Goal: Check status: Check status

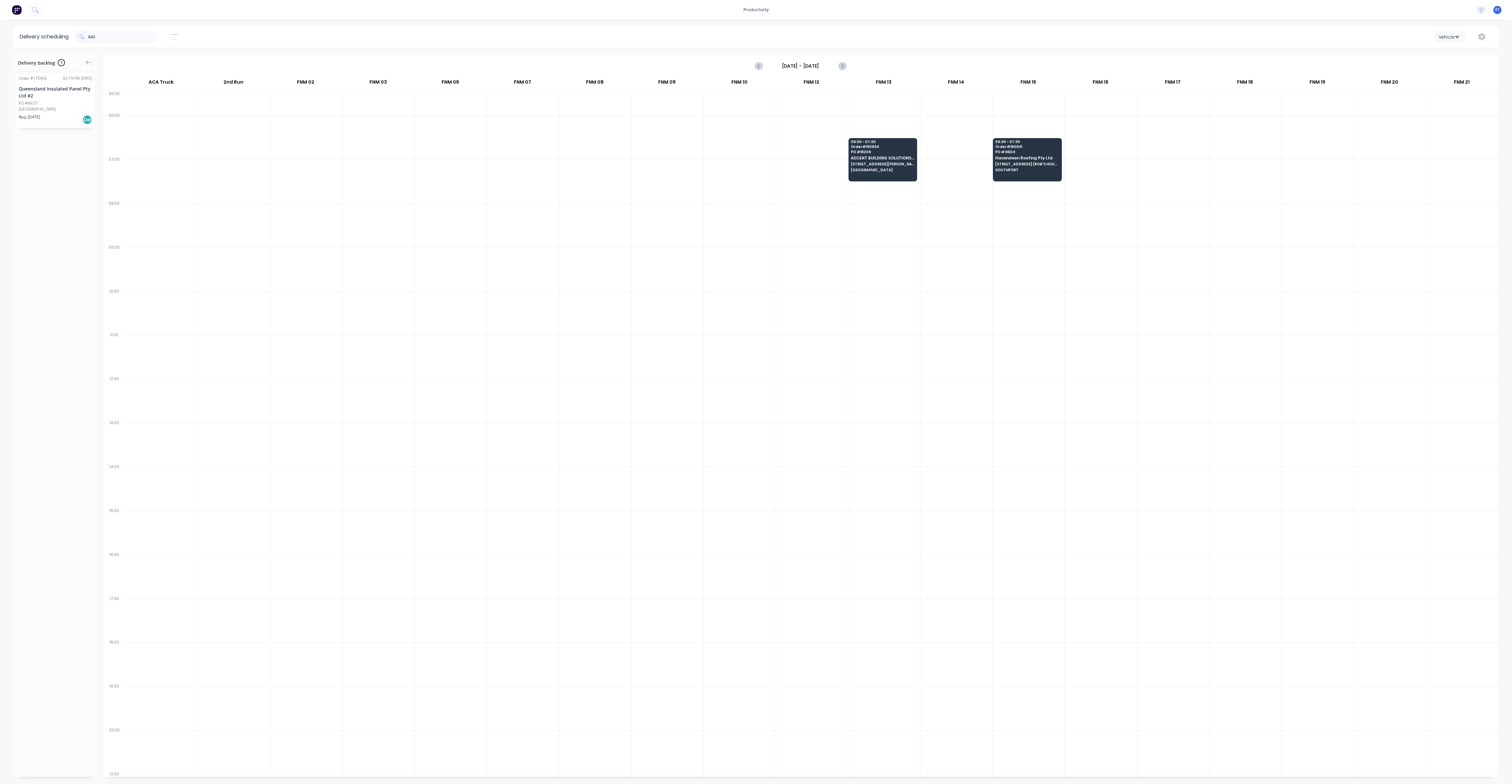
scroll to position [0, 0]
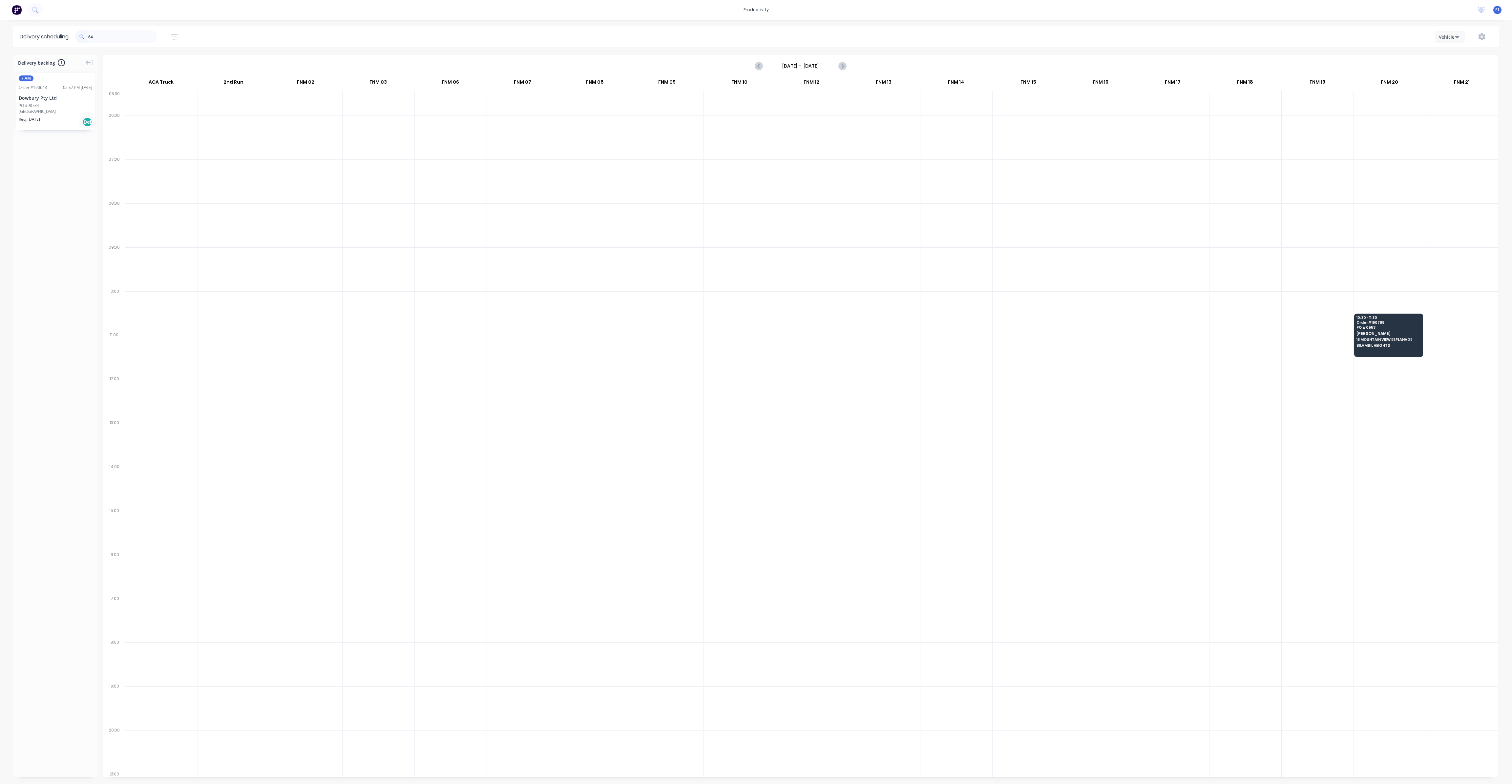
type input "6"
type input "8"
type input "7"
type input "870"
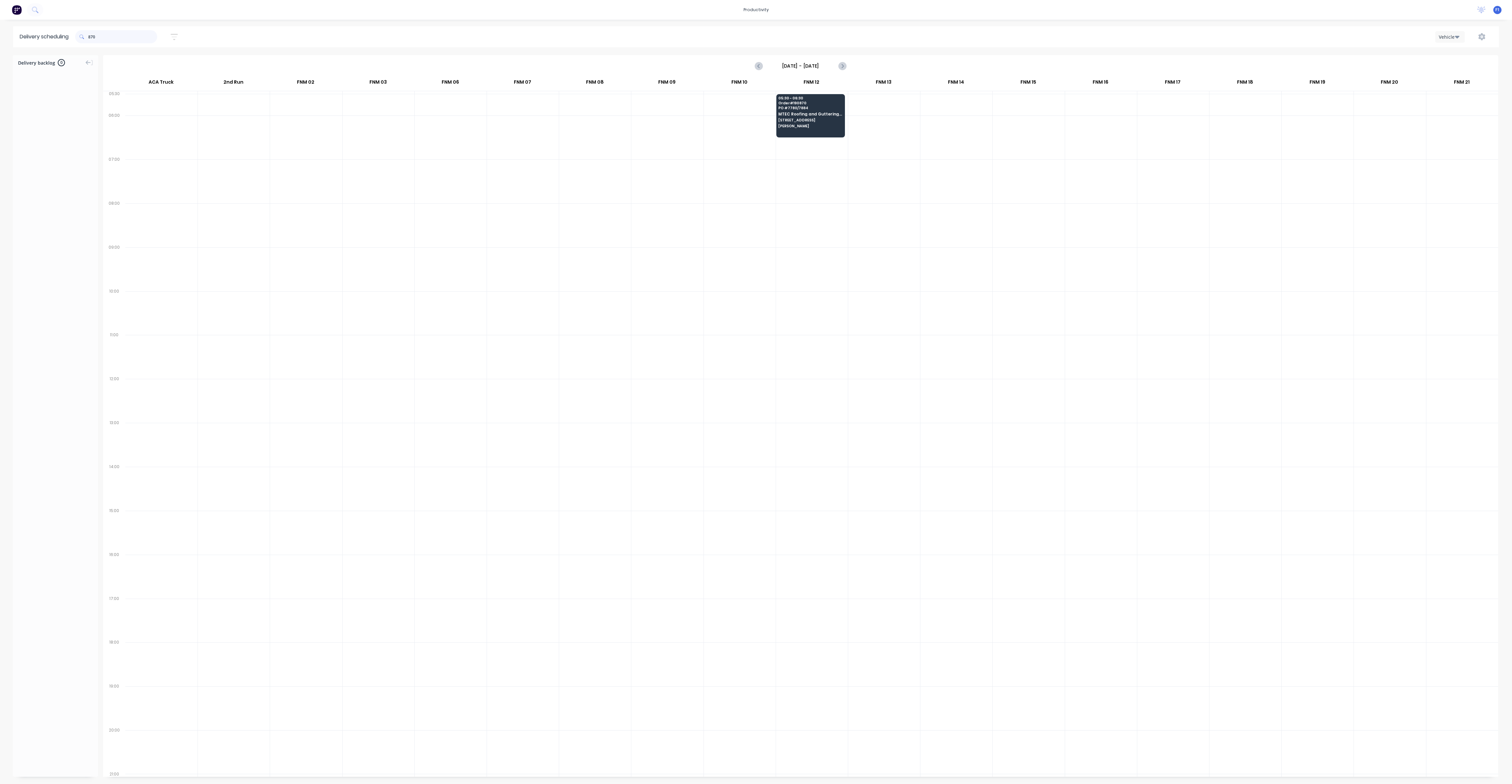
drag, startPoint x: 115, startPoint y: 43, endPoint x: 76, endPoint y: 45, distance: 39.1
click at [76, 45] on header "Delivery scheduling 870 Sort by Most recent Created date Required date Order nu…" at bounding box center [756, 36] width 1486 height 21
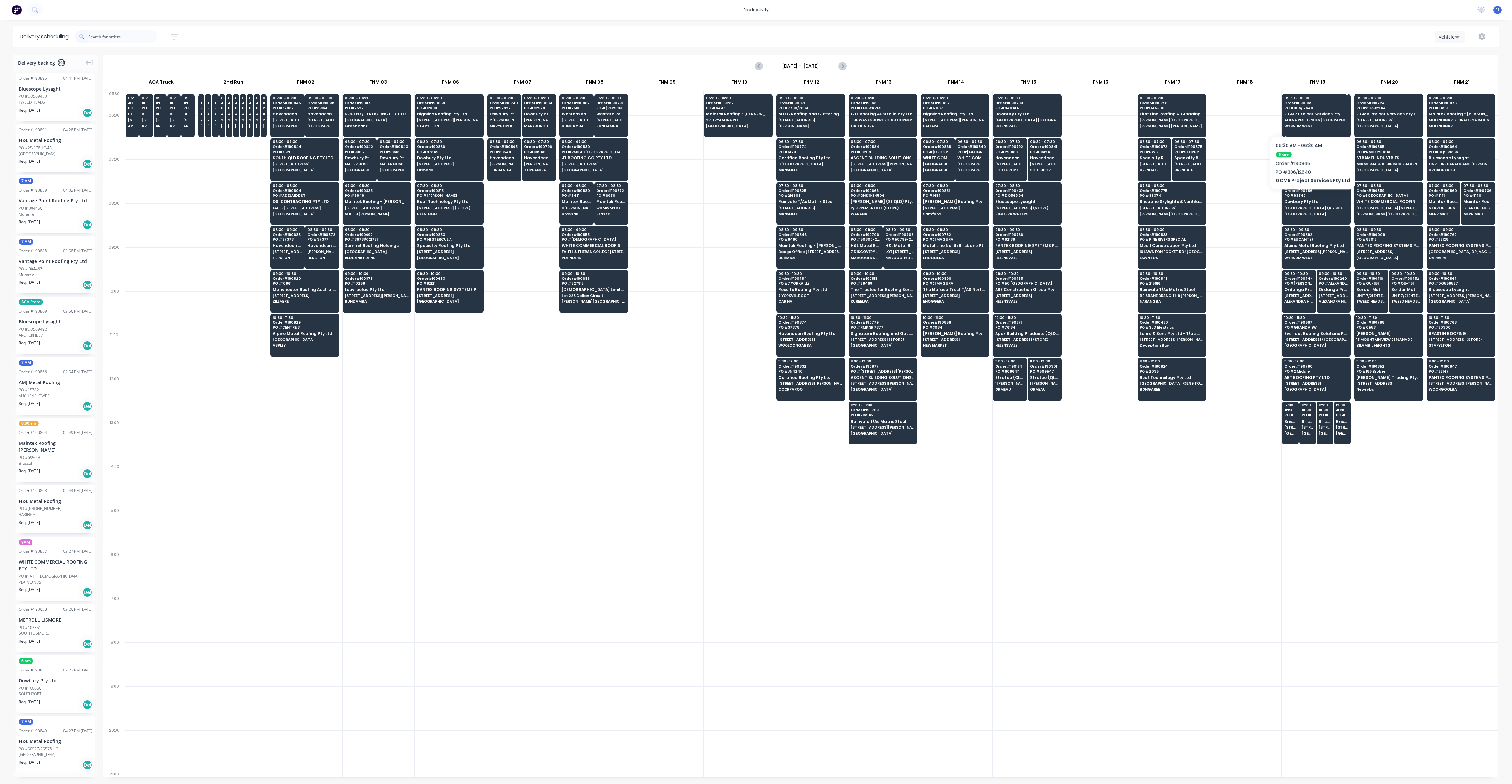
click at [1310, 116] on span "GCMR Project Services Pty Ltd" at bounding box center [1316, 115] width 64 height 5
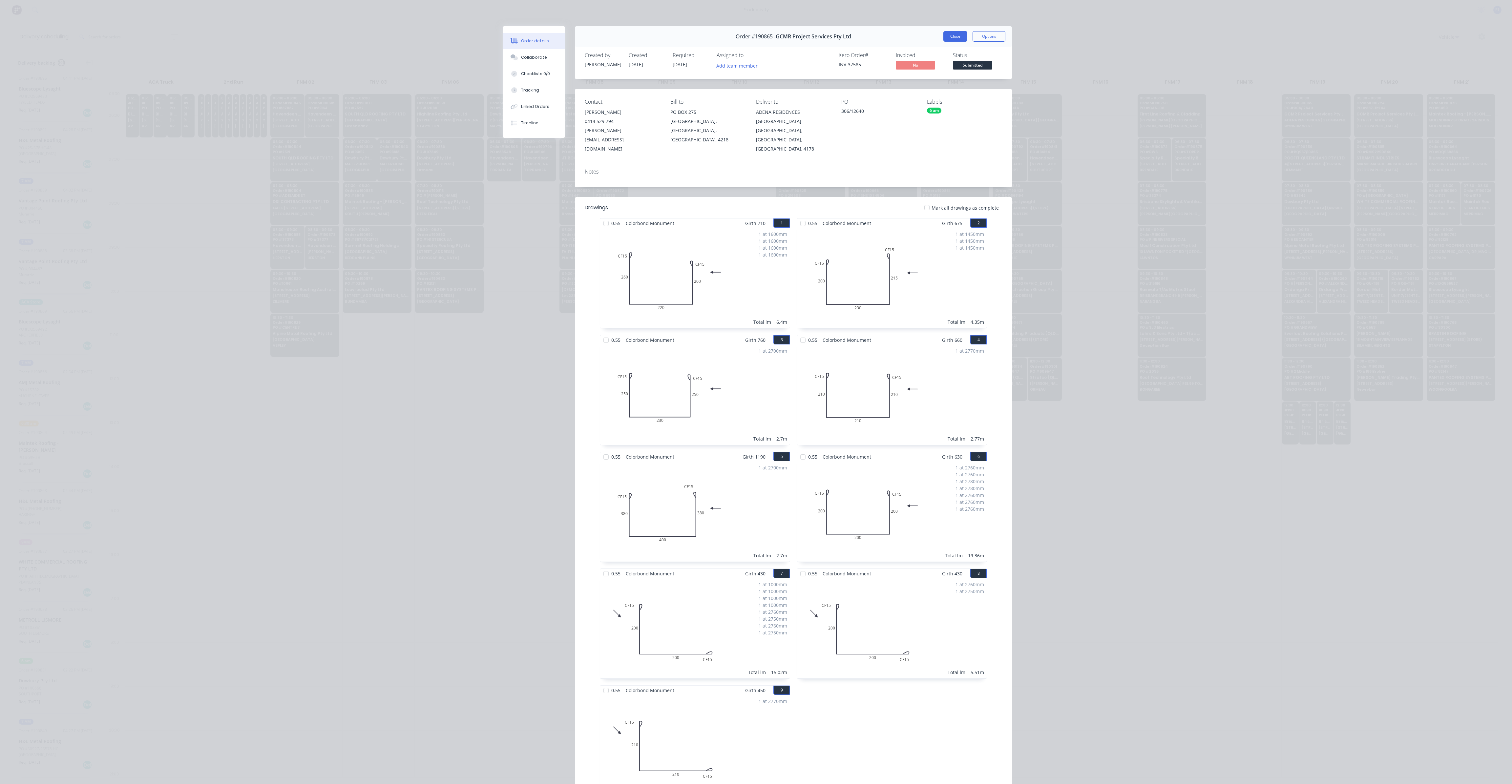
click at [951, 38] on button "Close" at bounding box center [955, 37] width 24 height 11
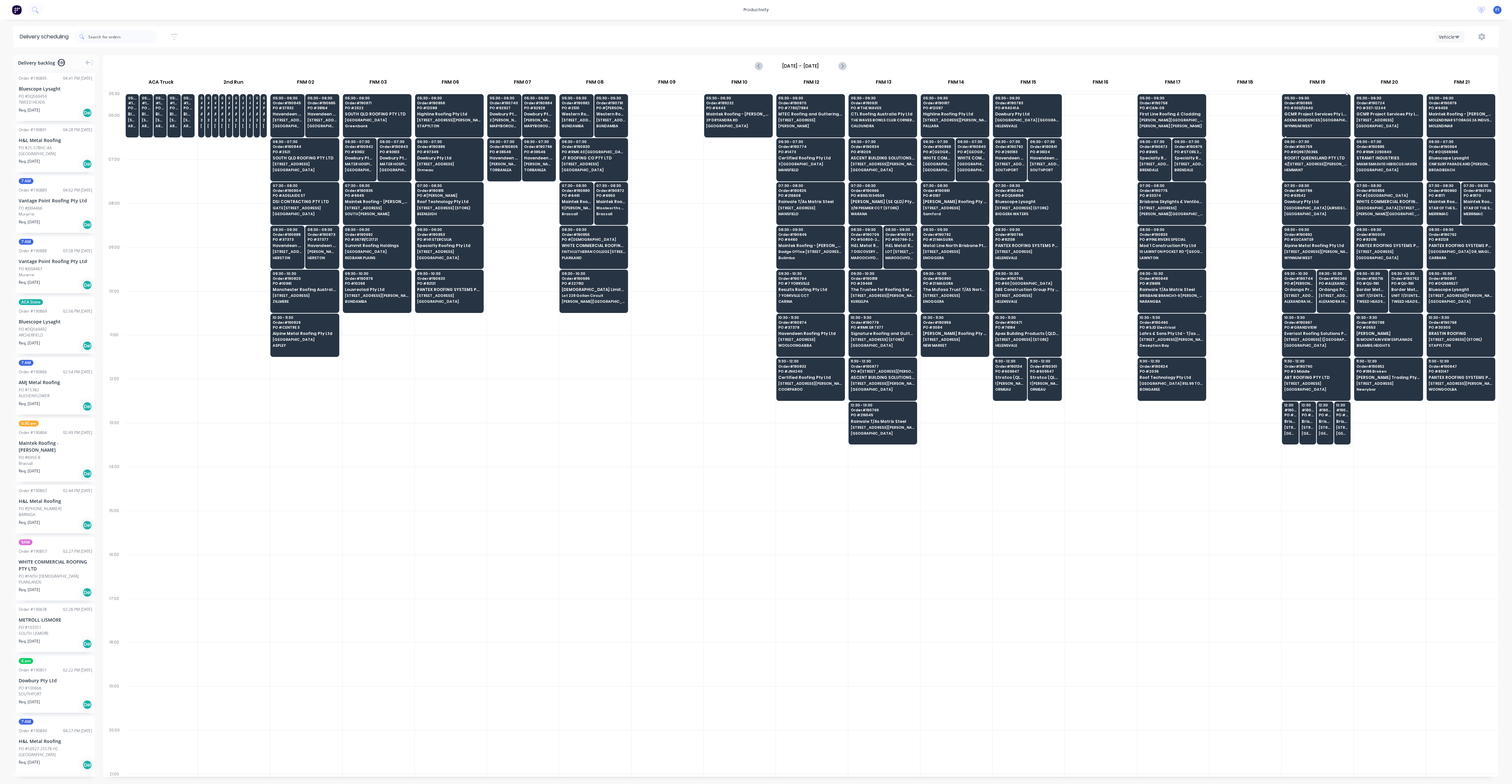
click at [1341, 118] on span "ADENA RESIDENCES [GEOGRAPHIC_DATA]" at bounding box center [1316, 120] width 64 height 4
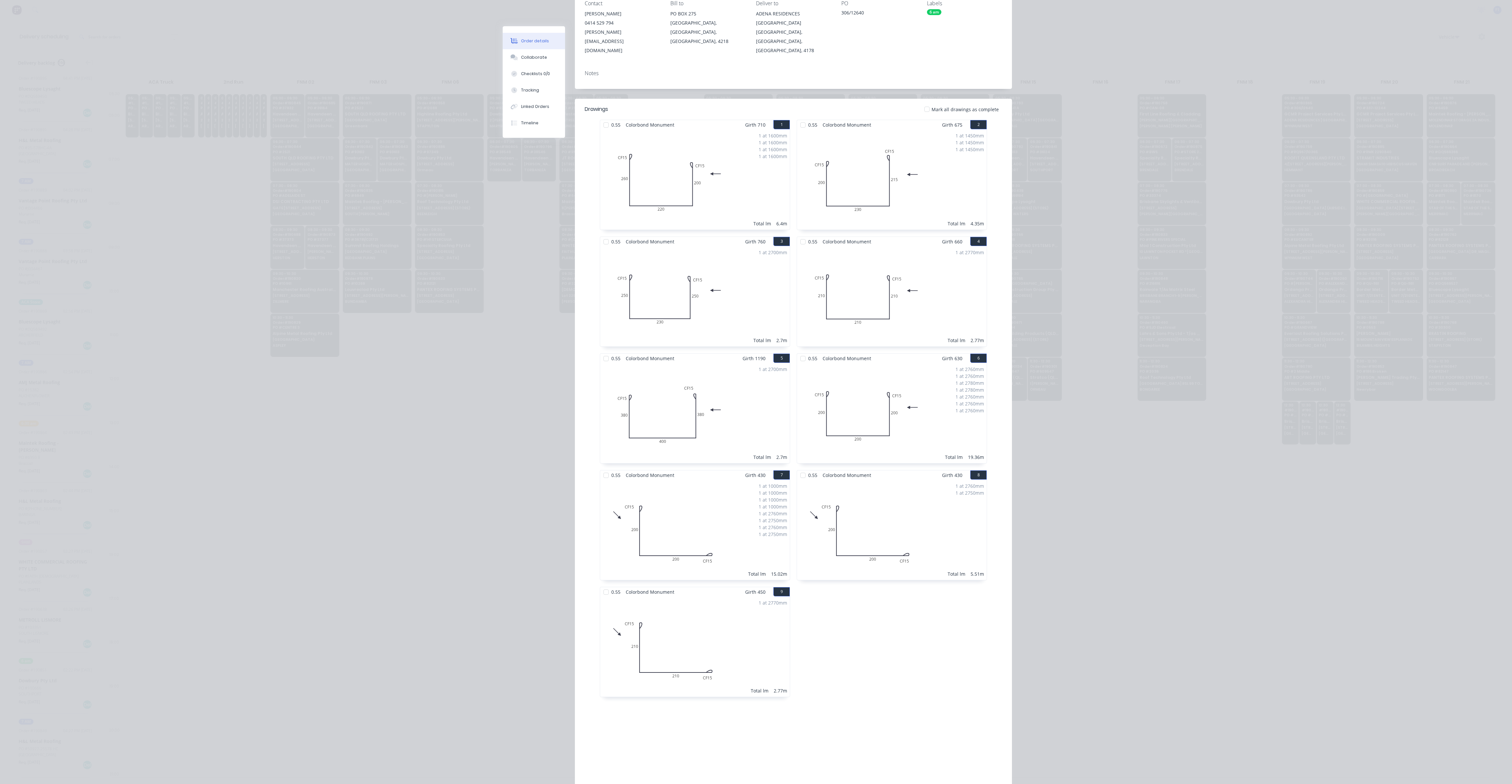
scroll to position [0, 0]
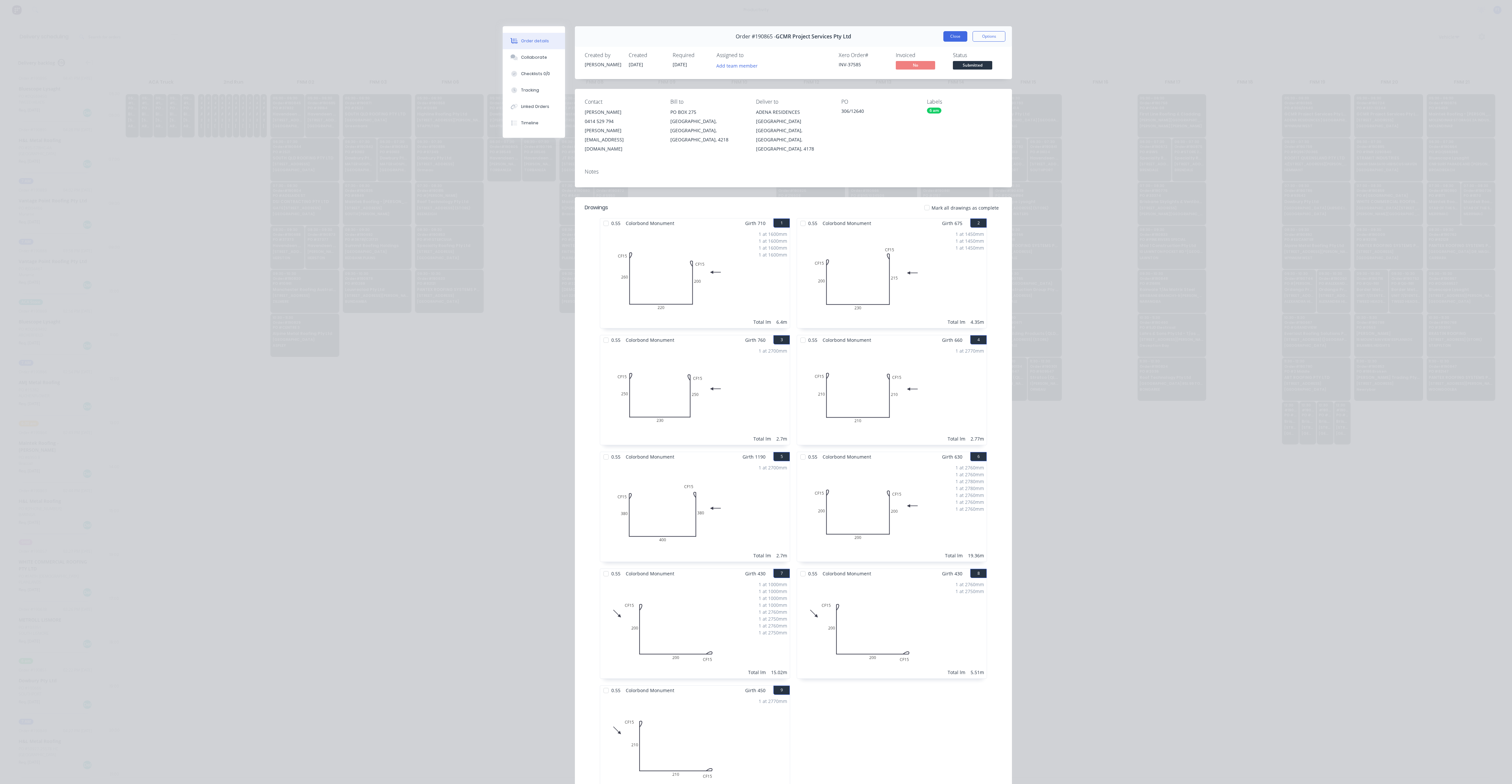
click at [957, 38] on button "Close" at bounding box center [955, 37] width 24 height 11
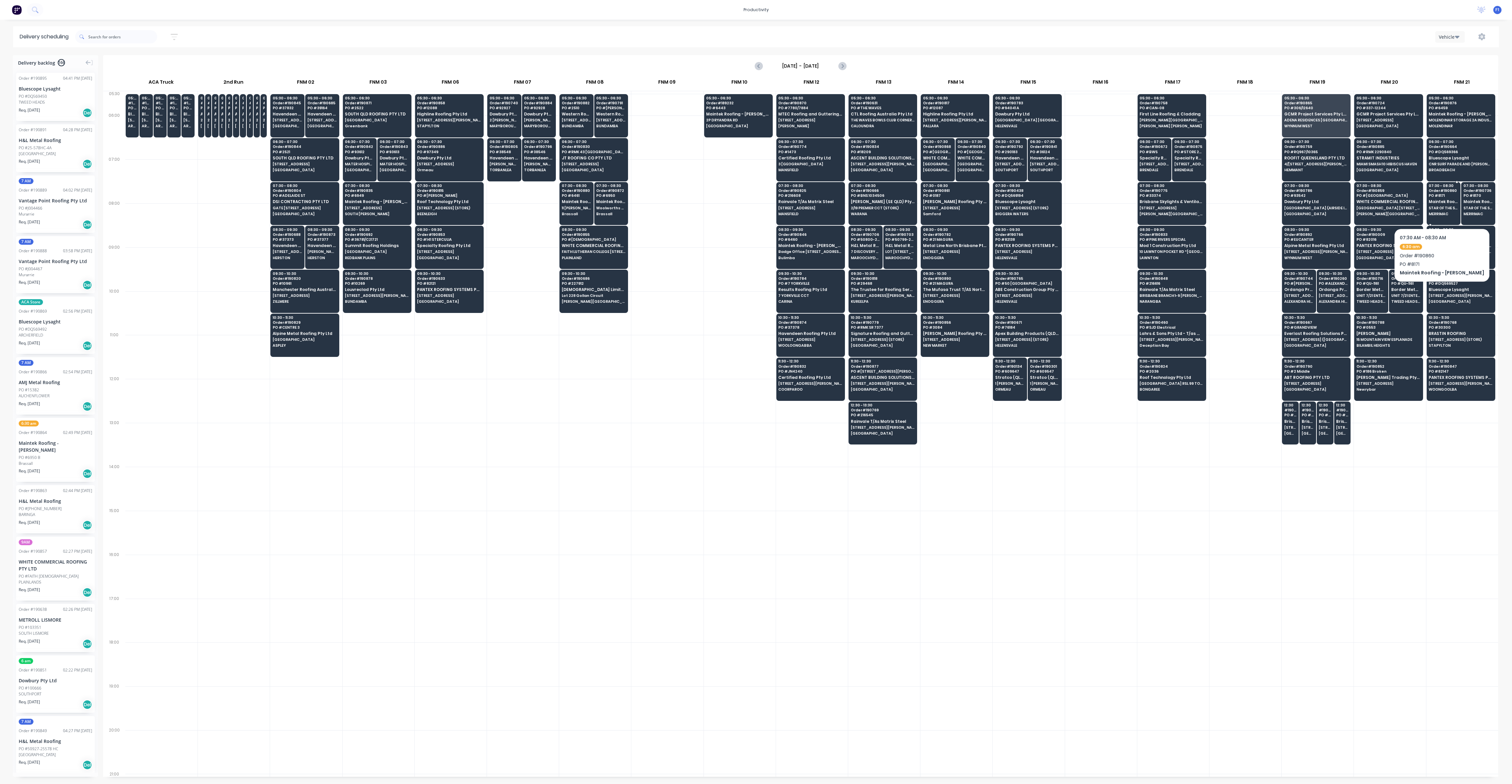
click at [1440, 208] on span "STAR OF THE SEA 16 GHILGAI RD" at bounding box center [1443, 208] width 29 height 4
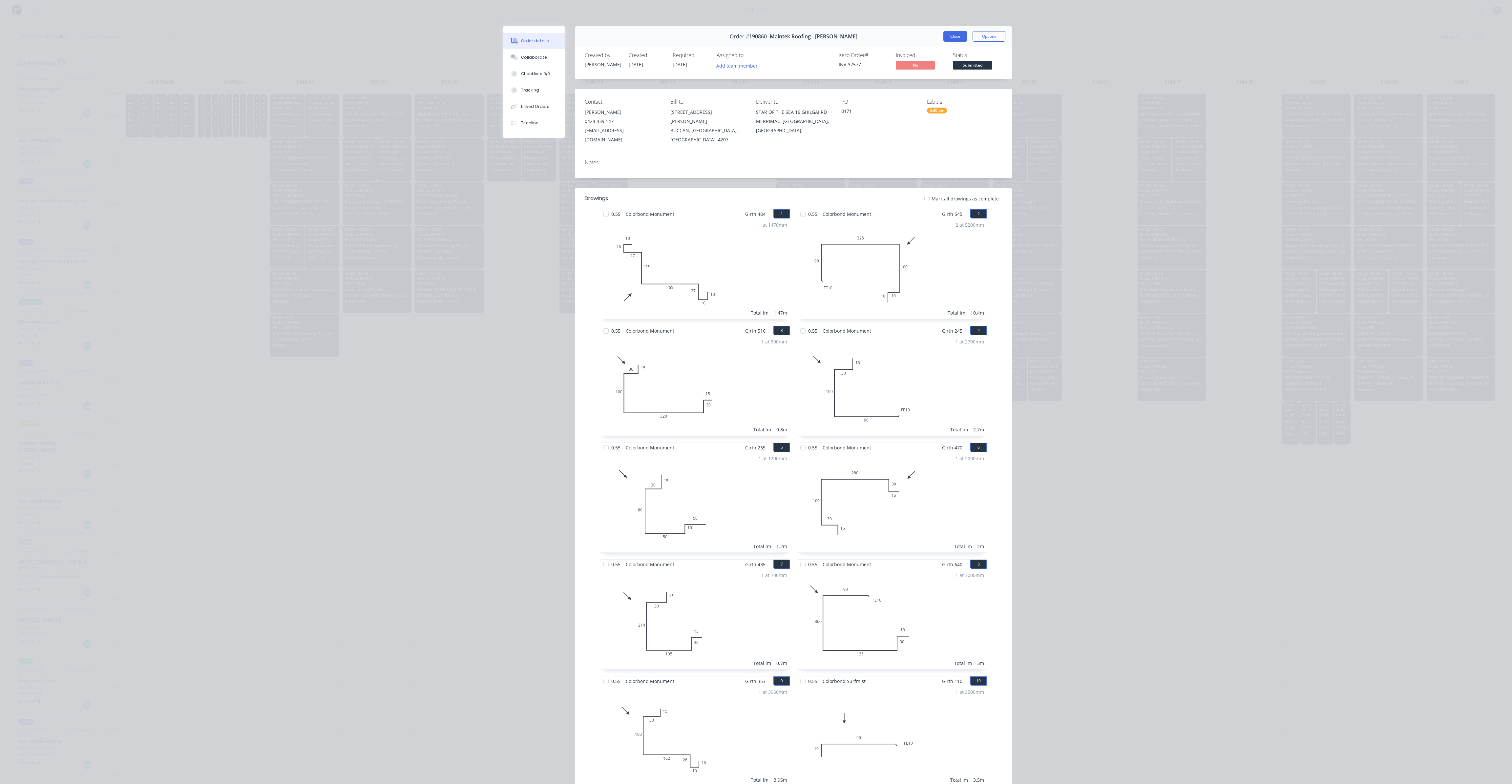
click at [950, 35] on button "Close" at bounding box center [955, 37] width 24 height 11
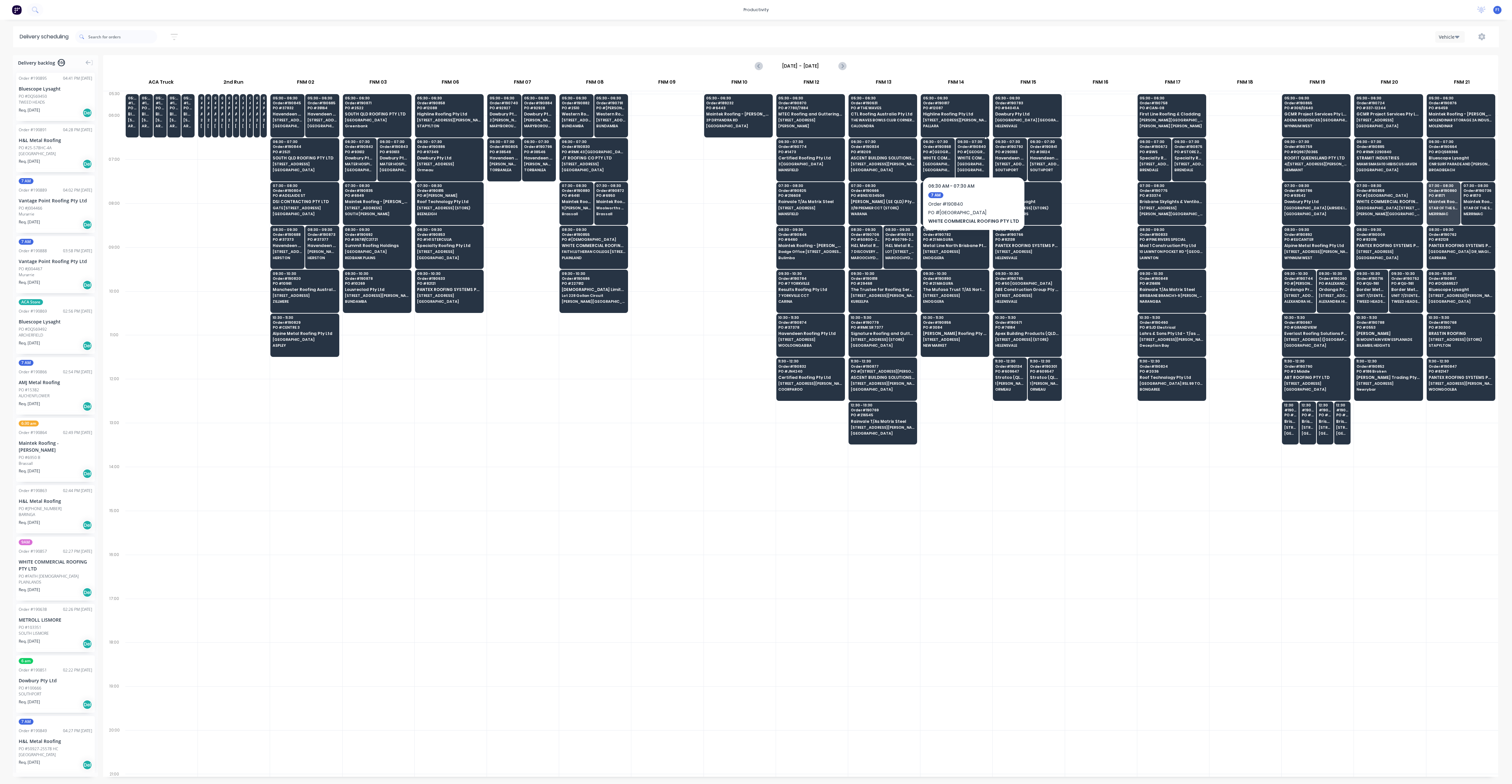
click at [969, 152] on span "PO # [GEOGRAPHIC_DATA]" at bounding box center [972, 151] width 29 height 4
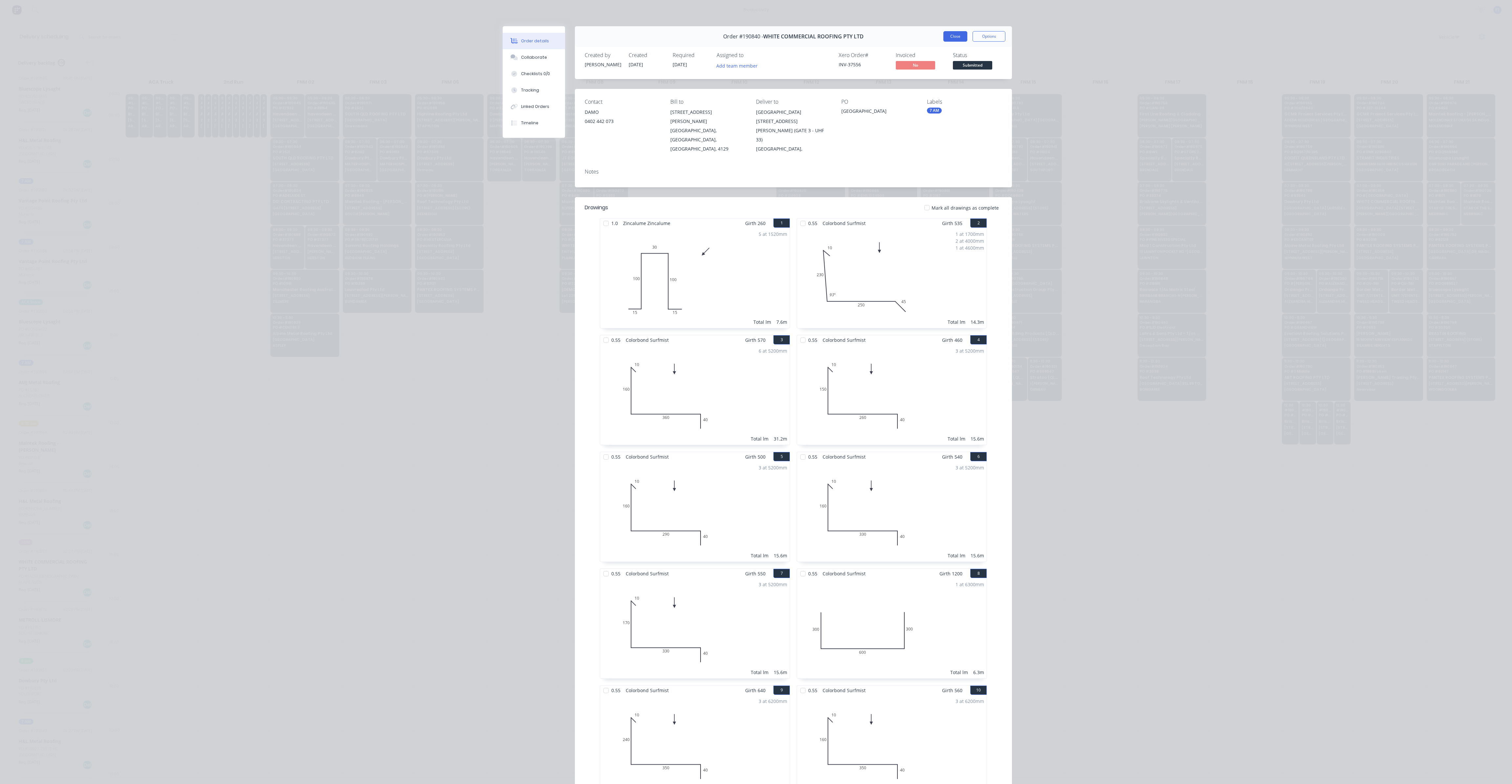
click at [943, 39] on button "Close" at bounding box center [955, 37] width 24 height 11
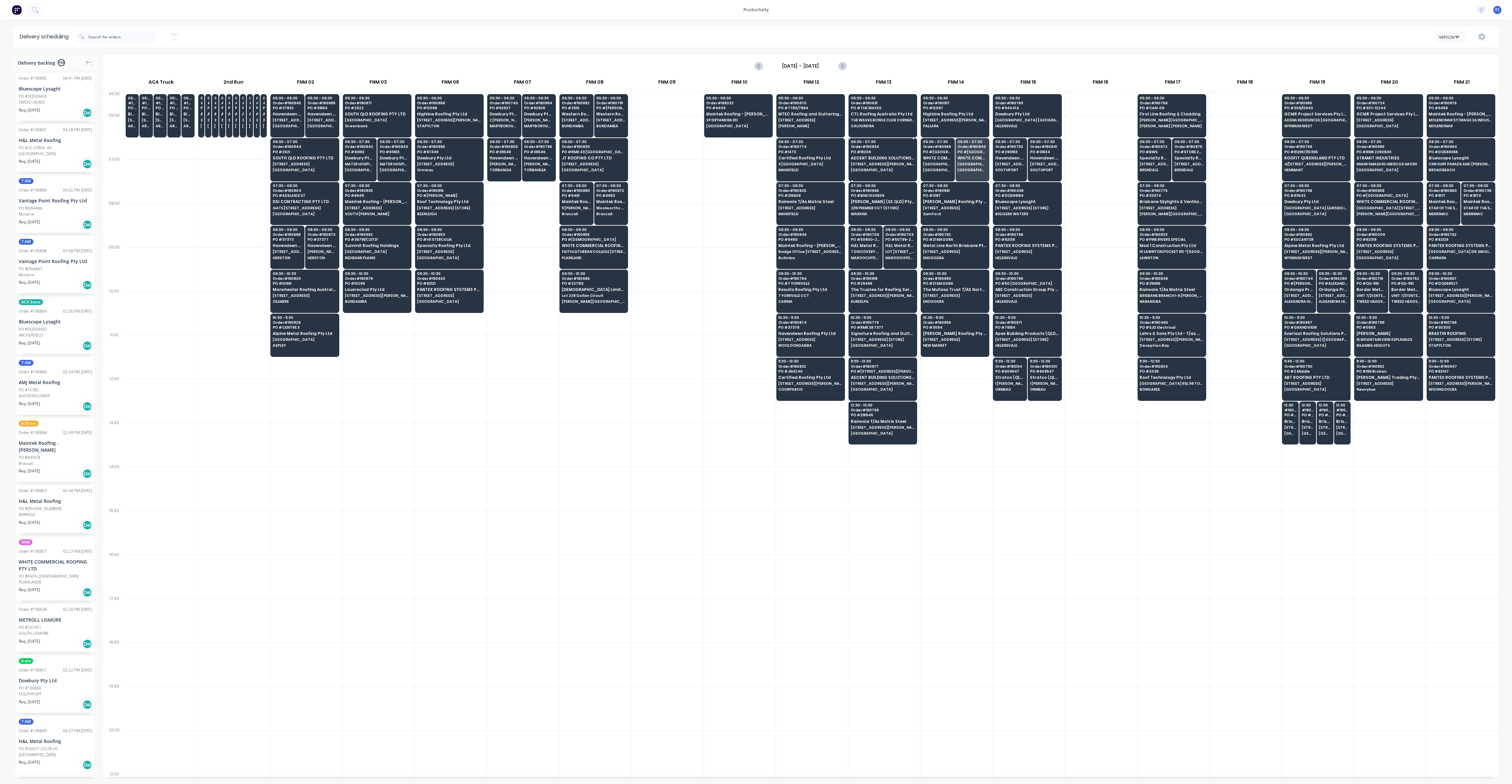
click at [894, 158] on span "ASCENT BUILDING SOLUTIONS PTY LTD" at bounding box center [882, 158] width 64 height 5
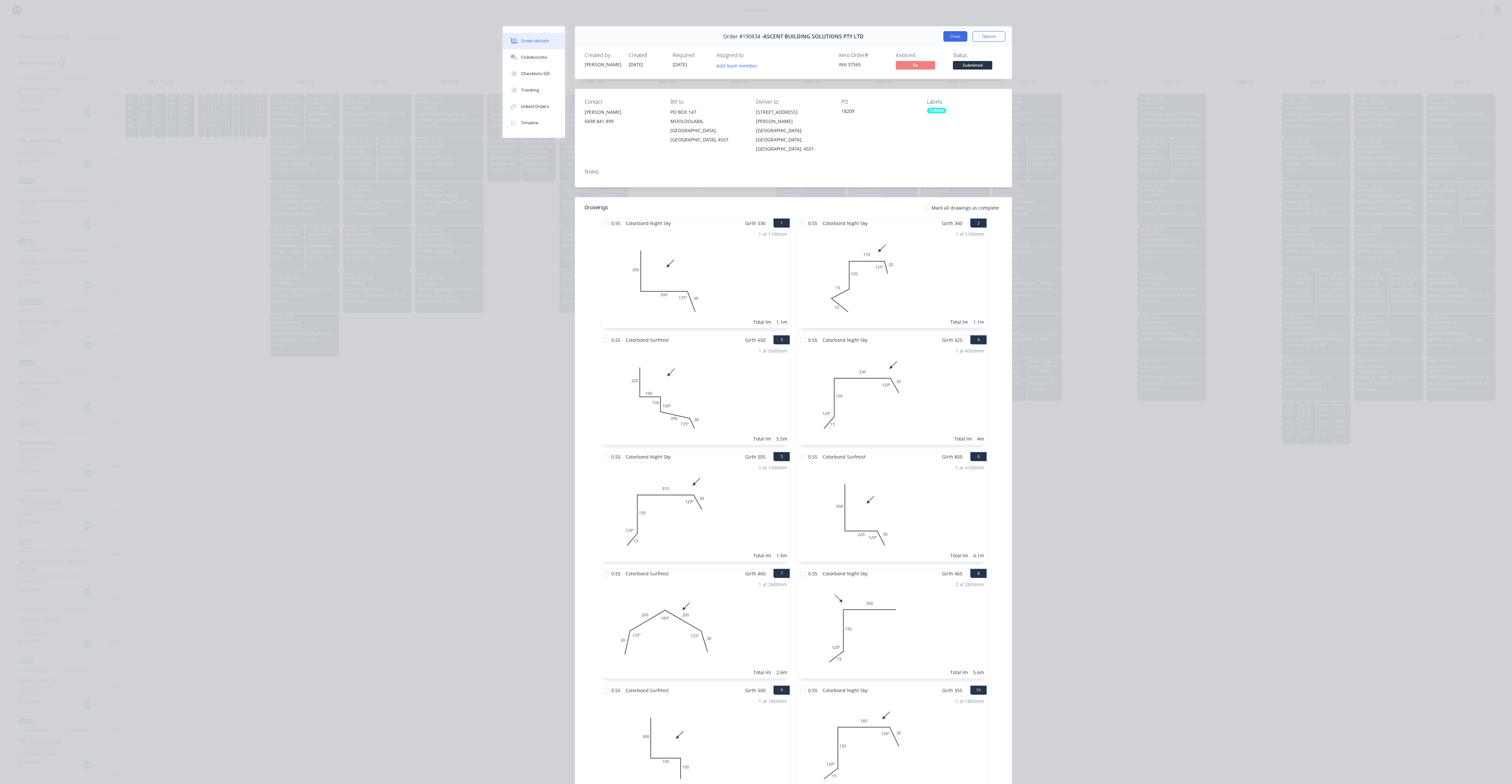
click at [948, 35] on button "Close" at bounding box center [955, 37] width 24 height 11
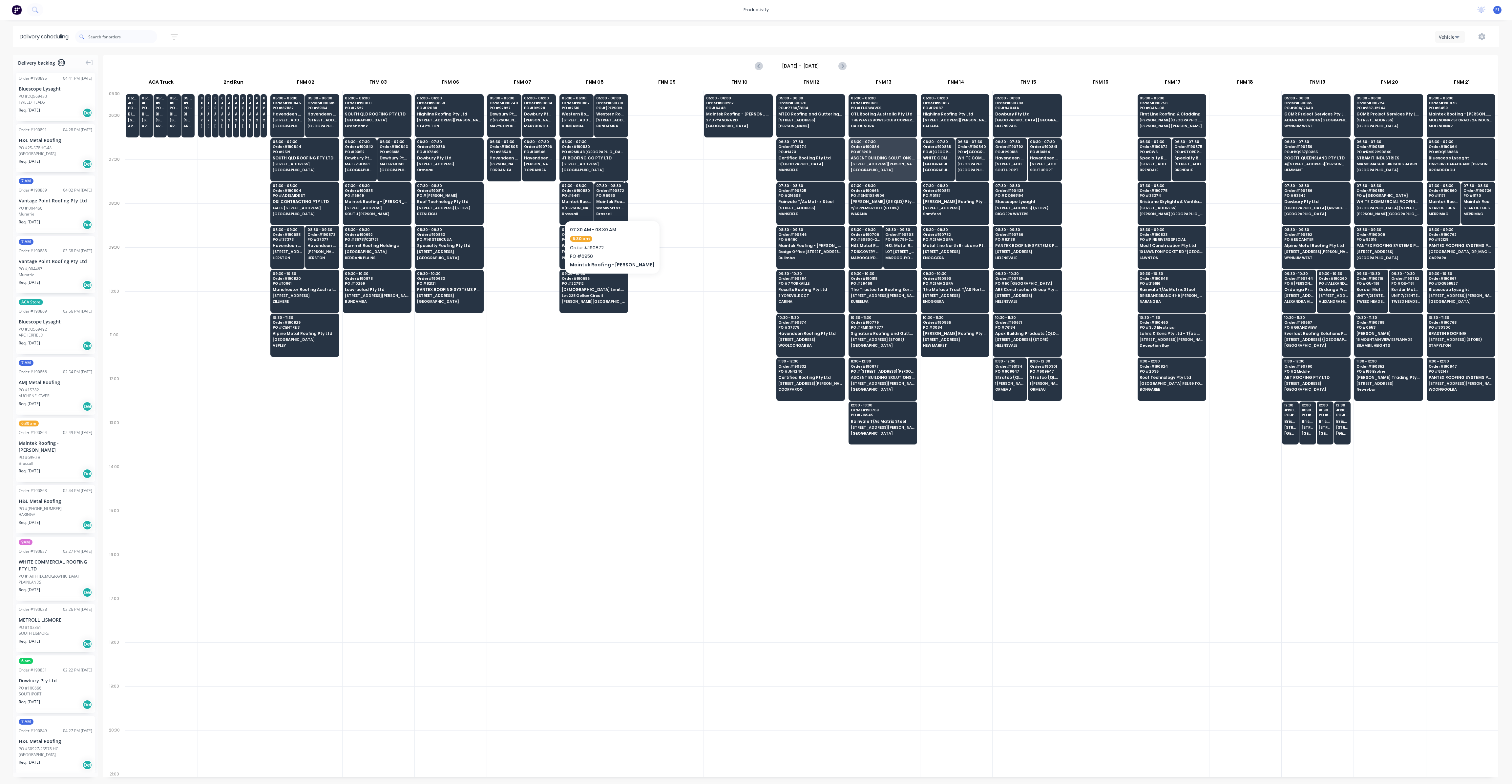
click at [608, 206] on span "Woolworths Brassall [STREET_ADDRESS]" at bounding box center [611, 208] width 29 height 4
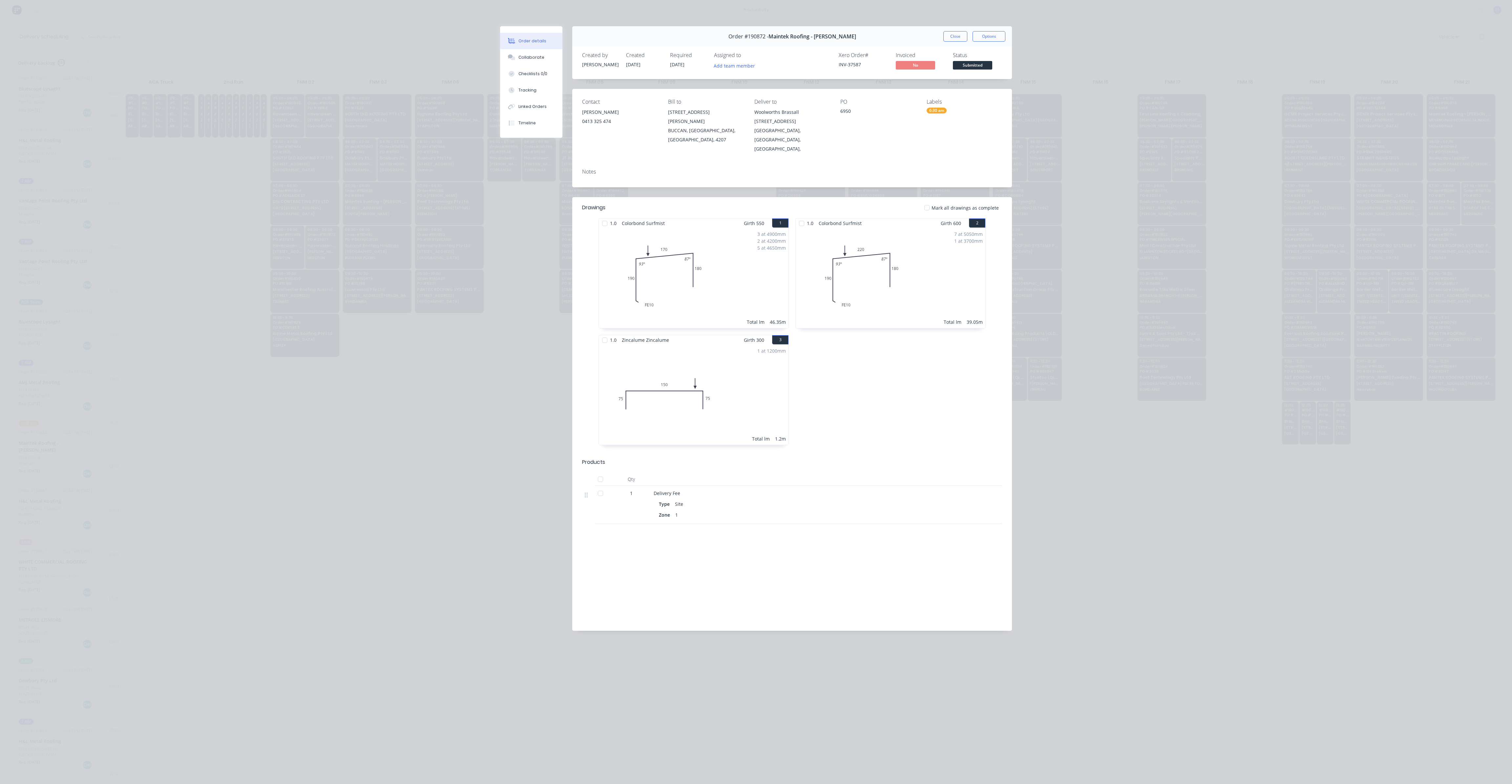
click at [952, 42] on div "Order #190872 - Maintek Roofing - [PERSON_NAME] Close Options" at bounding box center [792, 36] width 440 height 21
click at [955, 38] on button "Close" at bounding box center [955, 37] width 24 height 11
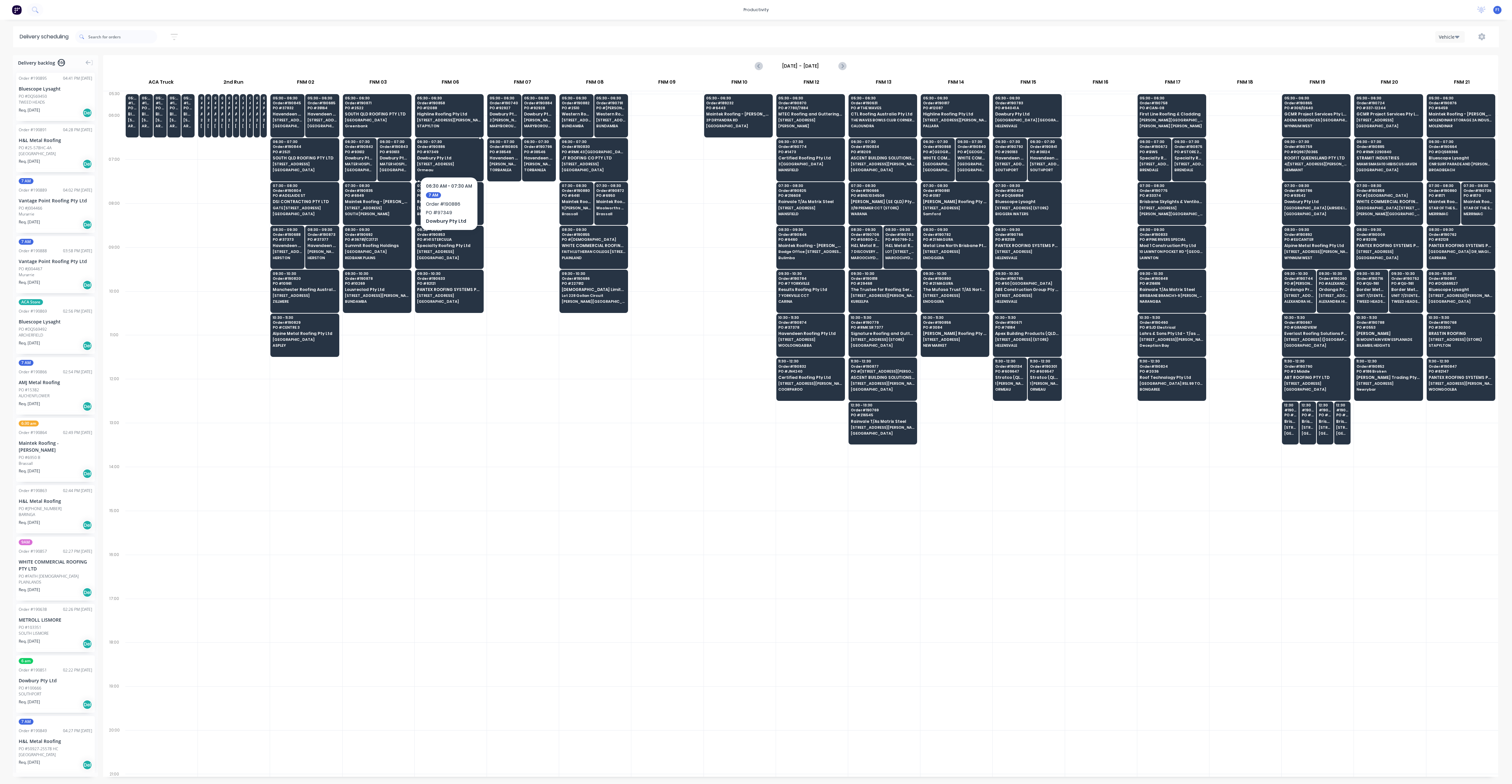
click at [440, 150] on span "PO # 97349" at bounding box center [448, 151] width 64 height 4
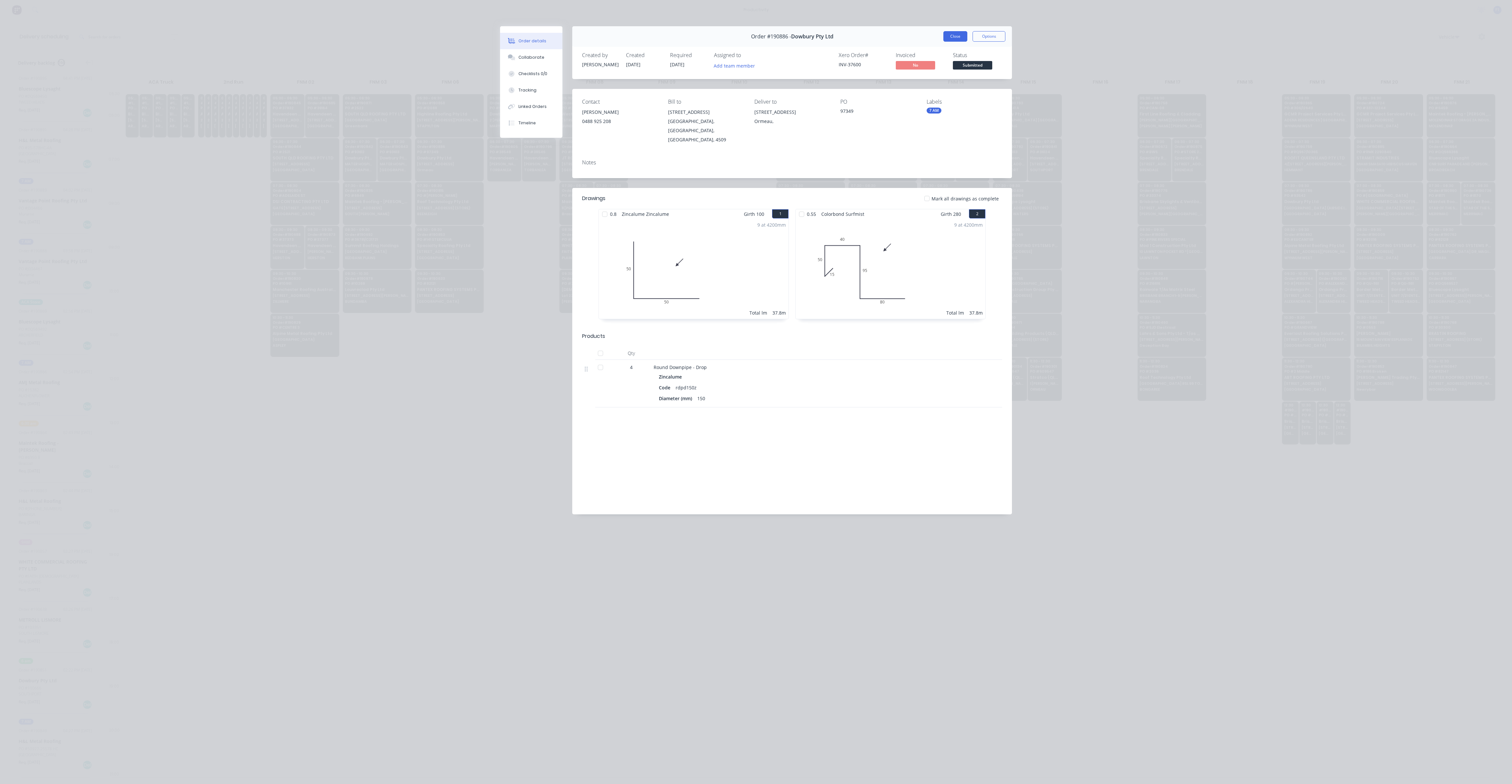
click at [957, 38] on button "Close" at bounding box center [955, 37] width 24 height 11
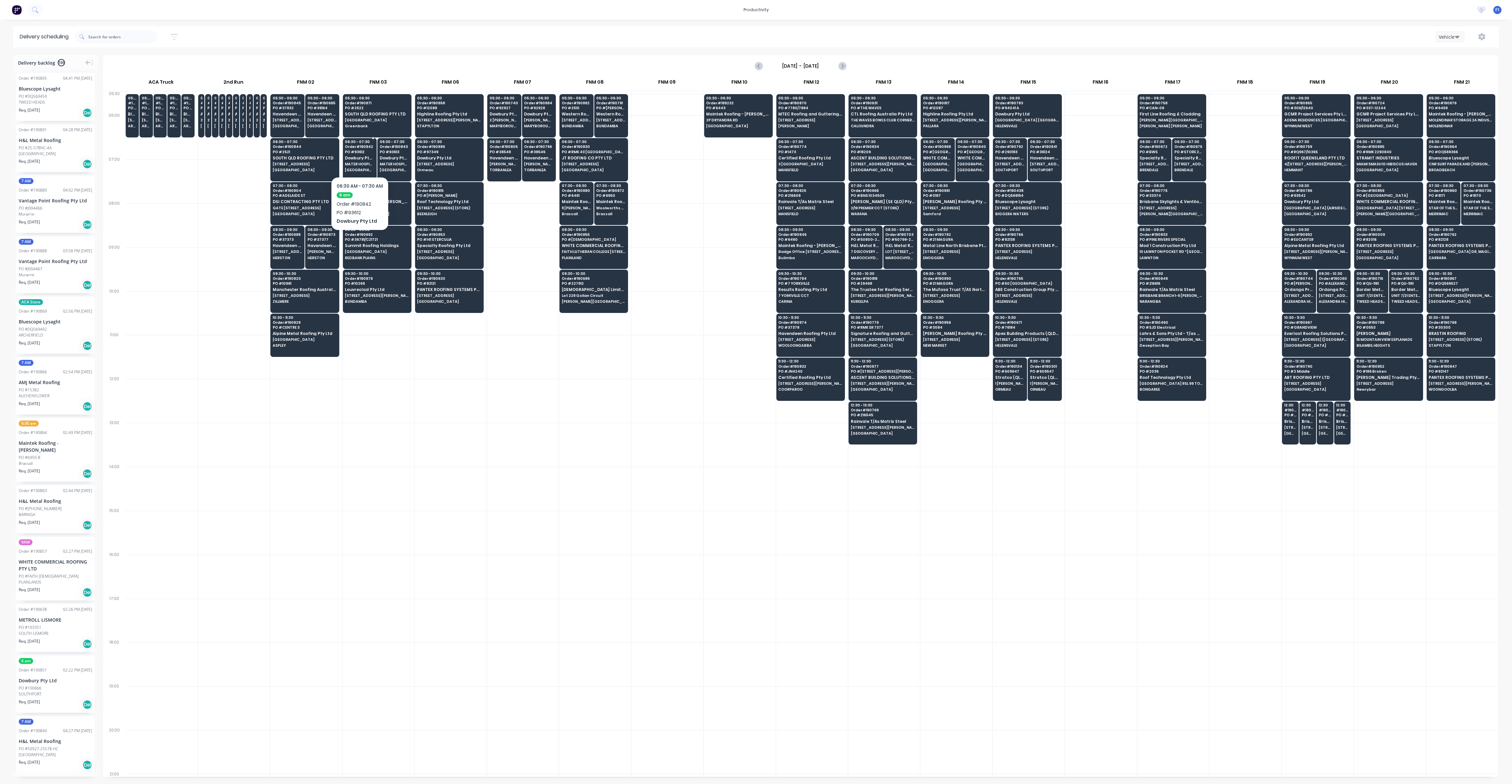
click at [353, 164] on span "MATER HOSPITAL MERCY AV" at bounding box center [360, 164] width 29 height 4
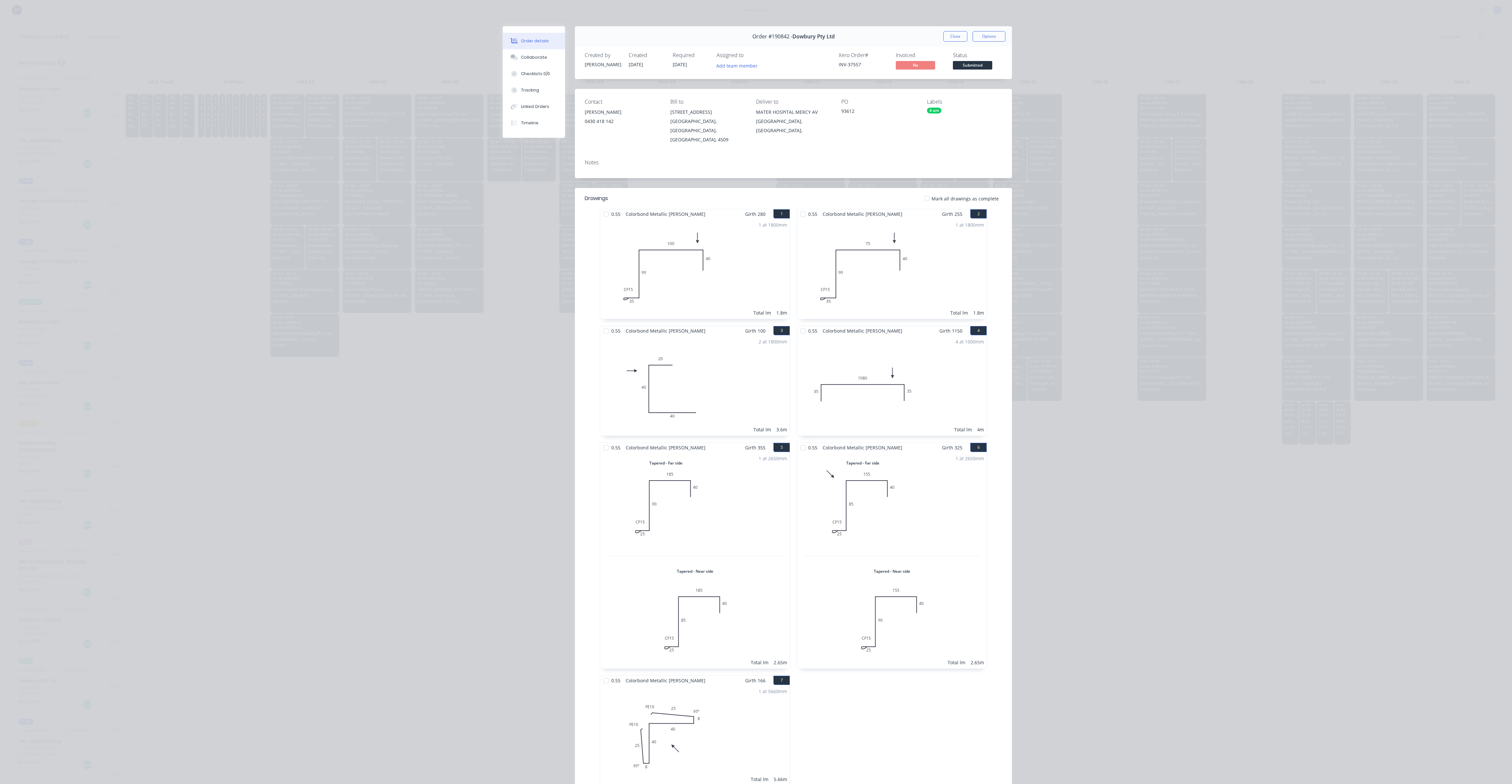
click at [949, 30] on div "Order #190842 - Dowbury Pty Ltd Close Options" at bounding box center [793, 36] width 437 height 21
click at [949, 36] on button "Close" at bounding box center [955, 37] width 24 height 11
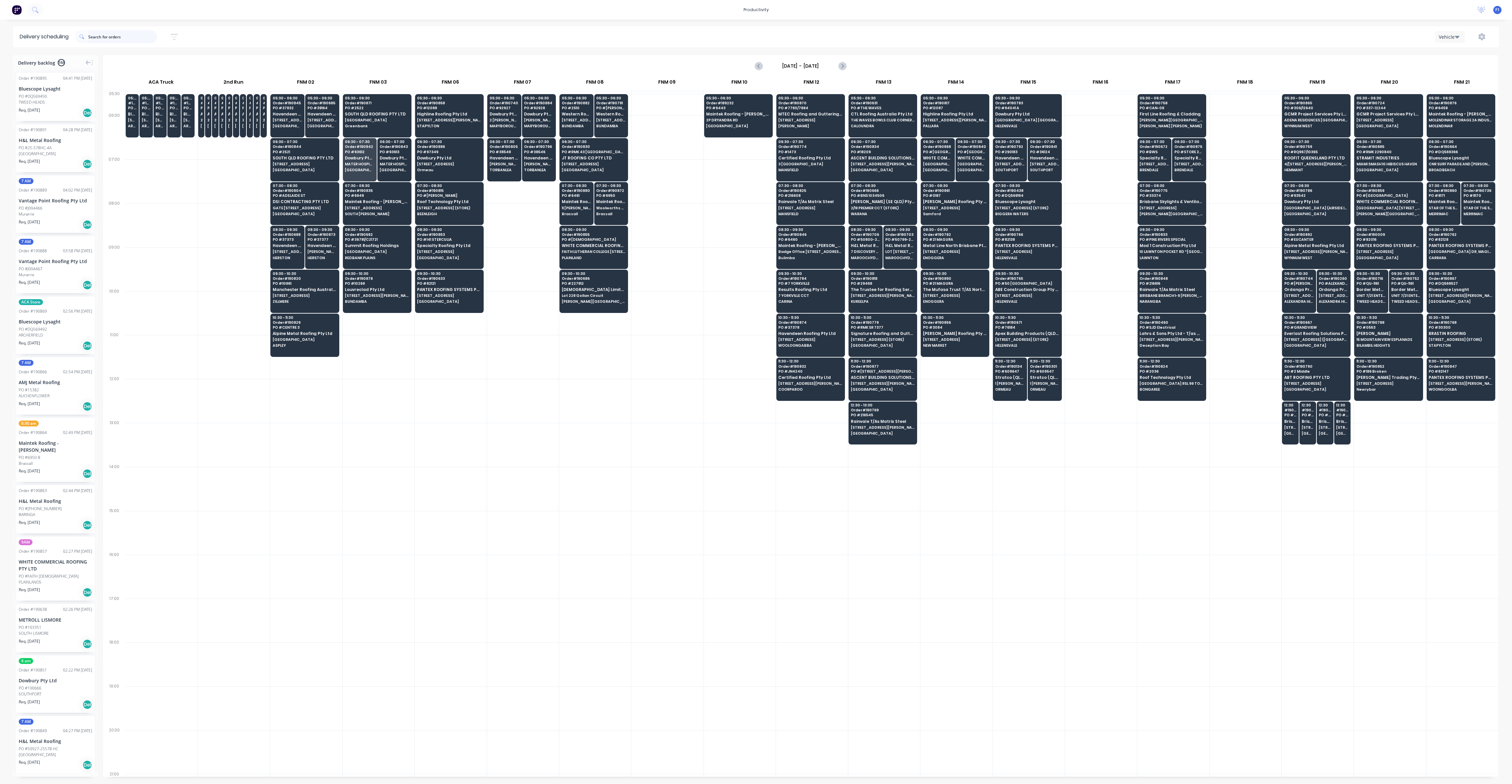
click at [138, 40] on input "text" at bounding box center [123, 36] width 69 height 13
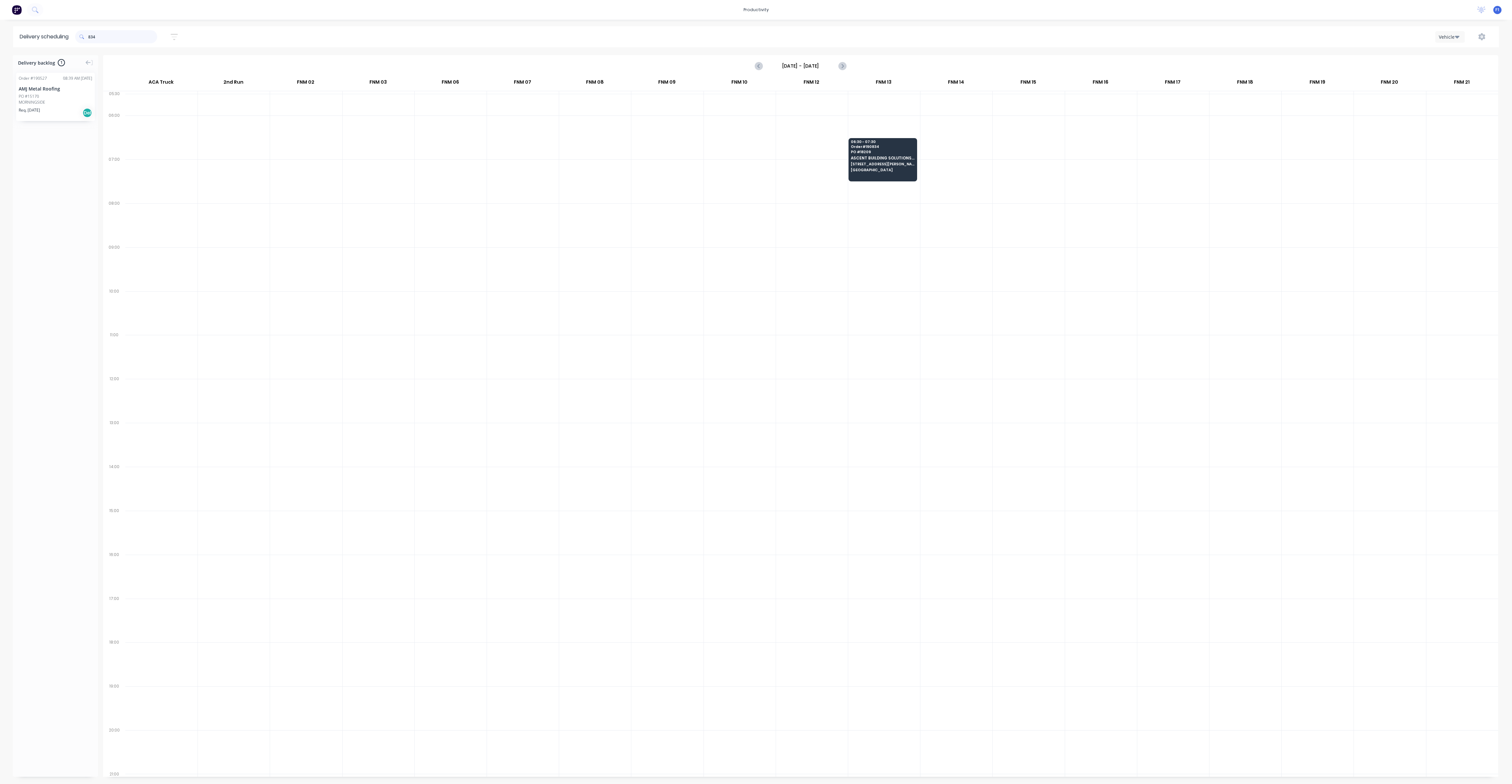
drag, startPoint x: 135, startPoint y: 40, endPoint x: 50, endPoint y: 42, distance: 85.0
click at [50, 42] on header "Delivery scheduling 834 Sort by Most recent Created date Required date Order nu…" at bounding box center [756, 36] width 1486 height 21
type input "886"
